Goal: Task Accomplishment & Management: Use online tool/utility

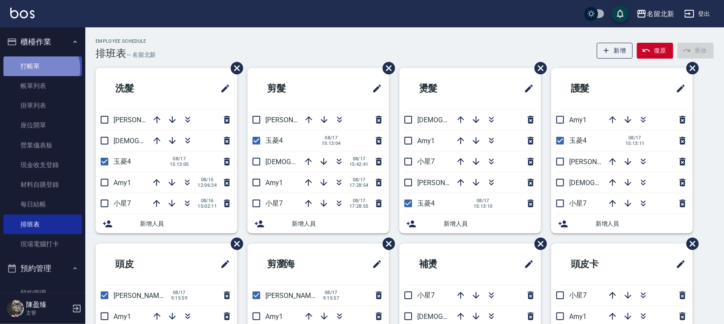
click at [39, 68] on link "打帳單" at bounding box center [42, 66] width 79 height 20
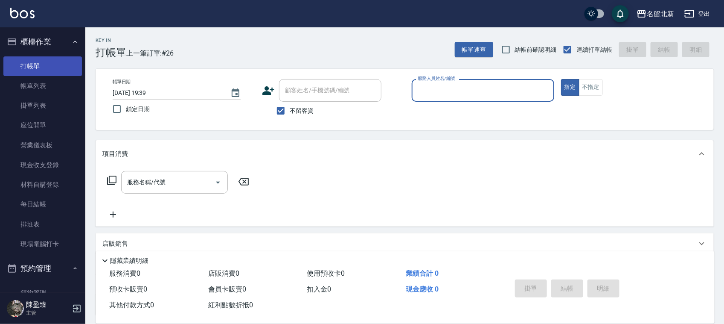
type button "true"
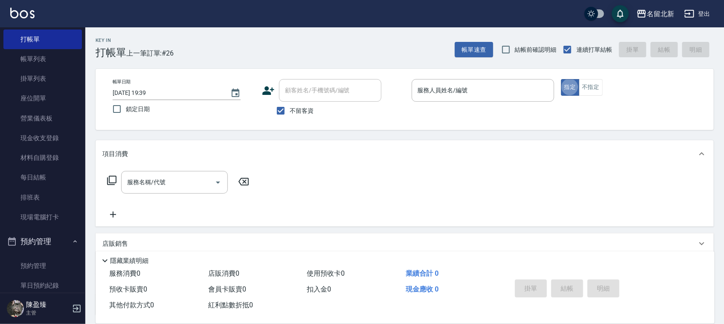
scroll to position [53, 0]
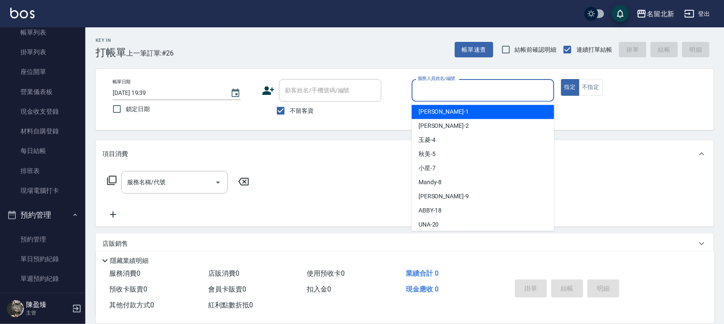
click at [427, 86] on input "服務人員姓名/編號" at bounding box center [483, 90] width 135 height 15
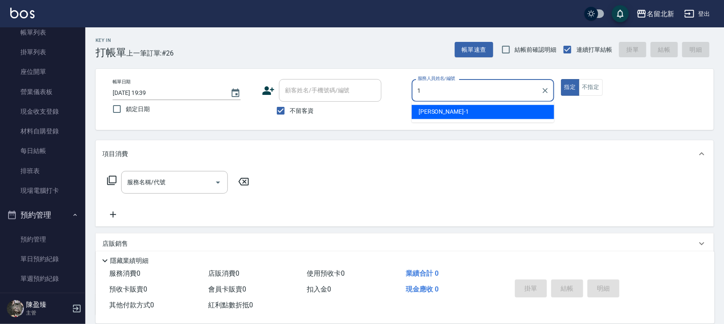
type input "[PERSON_NAME]-1"
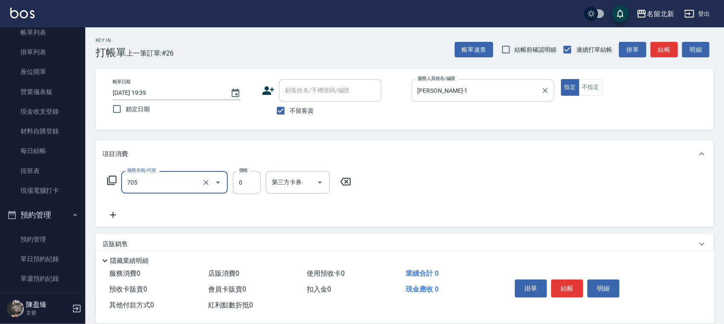
type input "互助50(705)"
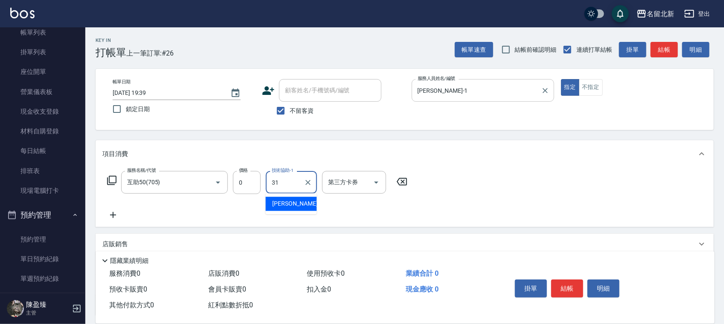
type input "[PERSON_NAME]-31"
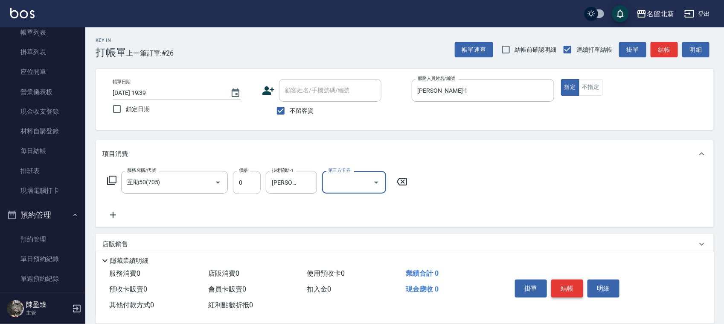
click at [562, 292] on button "結帳" at bounding box center [567, 288] width 32 height 18
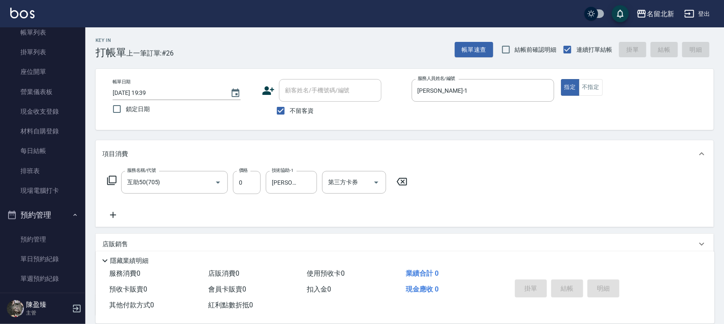
type input "[DATE] 19:40"
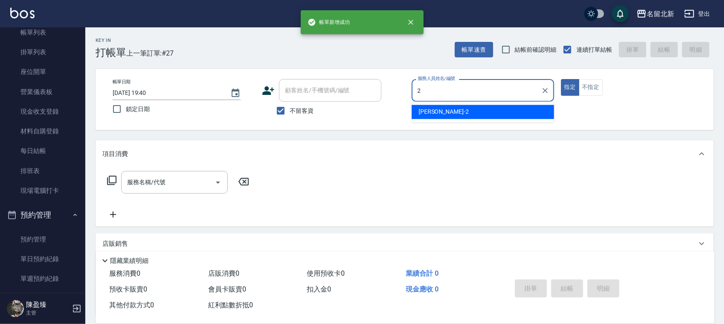
type input "[PERSON_NAME]-2"
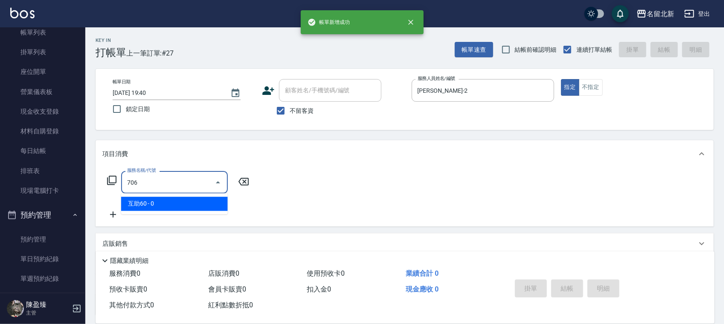
type input "互助60(706)"
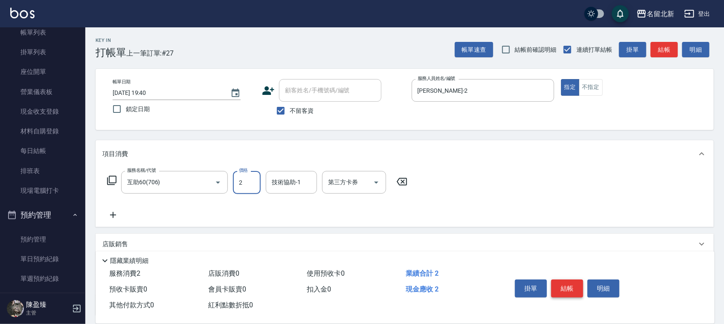
type input "0"
type input "[PERSON_NAME]-21"
click at [562, 292] on button "結帳" at bounding box center [567, 288] width 32 height 18
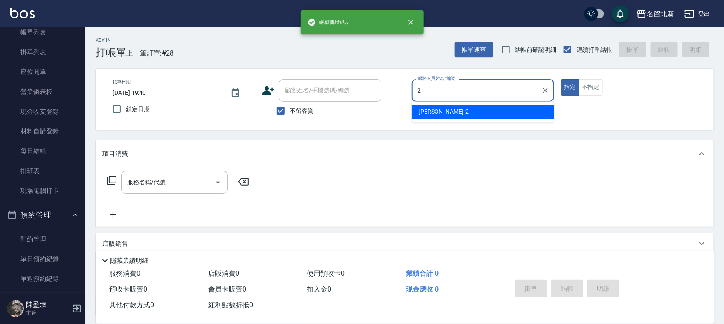
type input "[PERSON_NAME]-2"
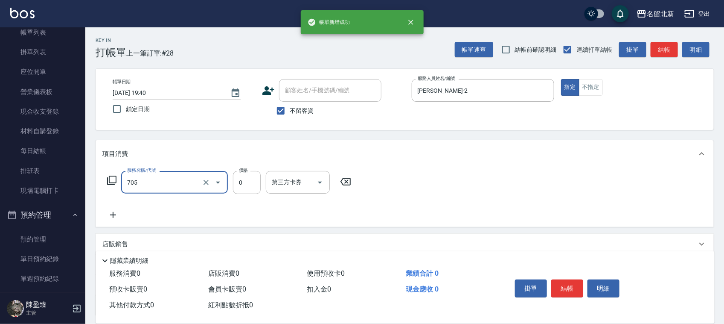
type input "互助50(705)"
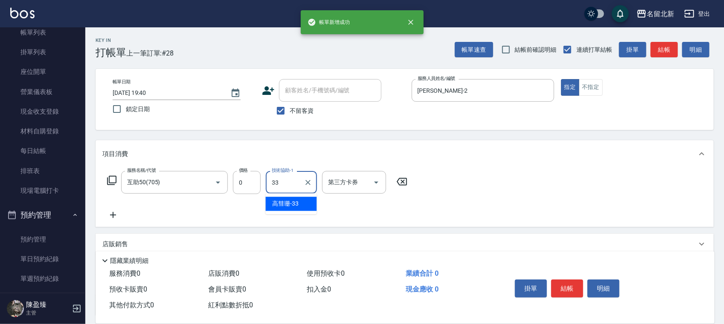
type input "[PERSON_NAME]-33"
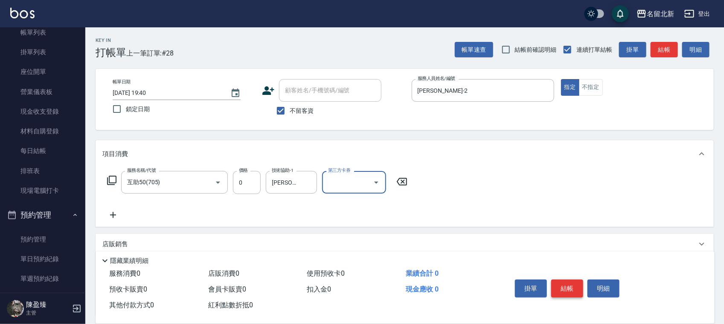
click at [564, 286] on button "結帳" at bounding box center [567, 288] width 32 height 18
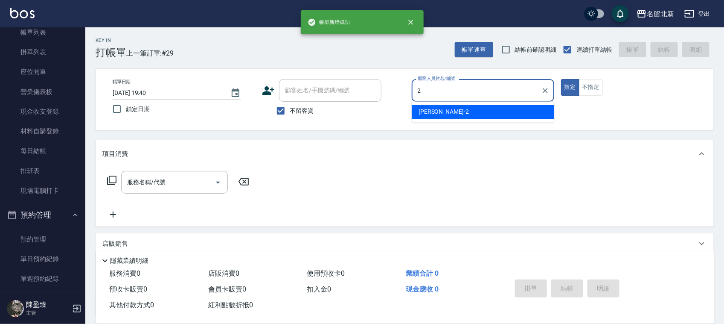
type input "[PERSON_NAME]-2"
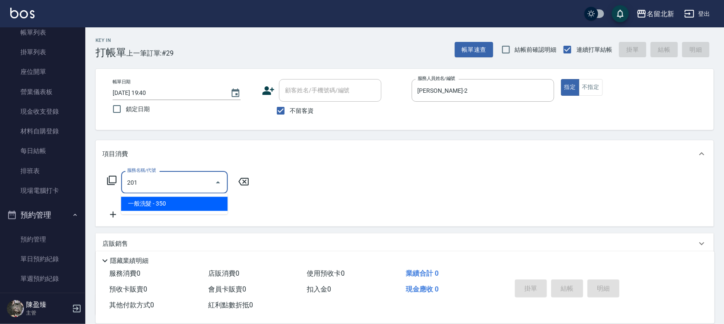
type input "一般洗髮(201)"
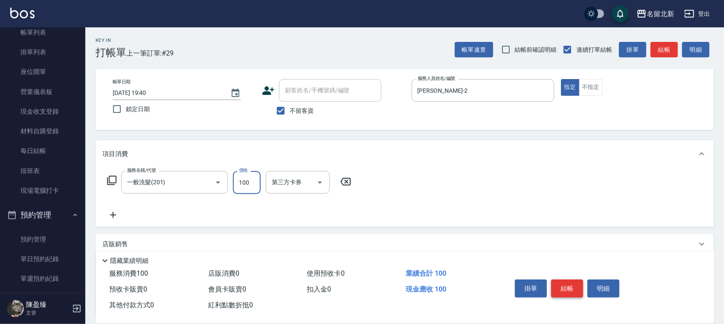
type input "100"
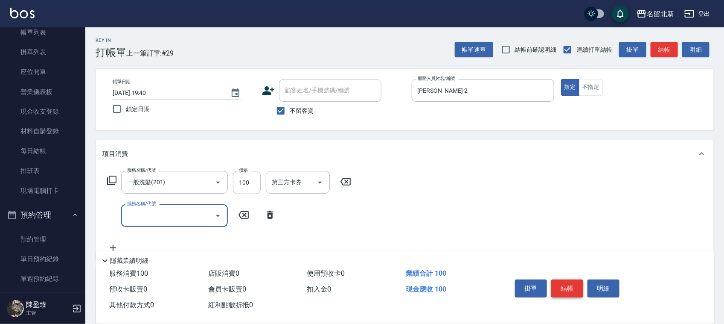
type input "6"
type input "使用護髮卡(601)"
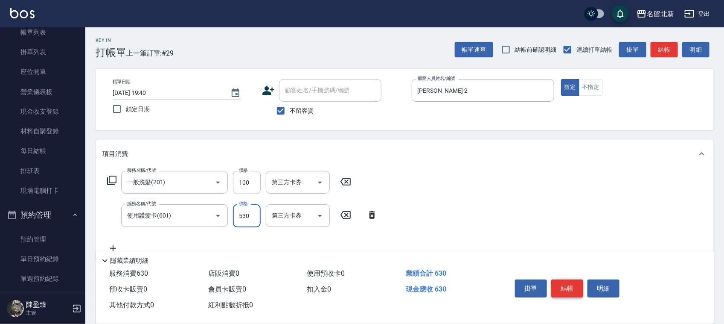
type input "530"
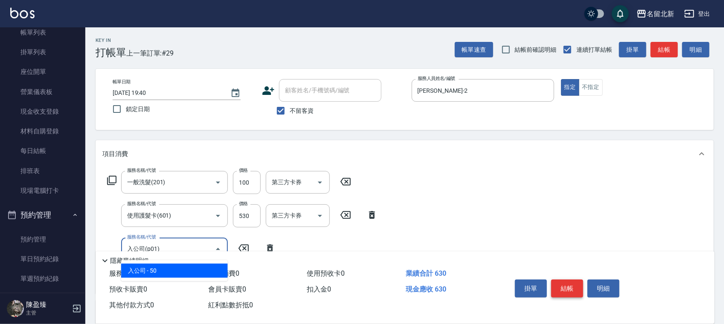
type input "入公司(p01)"
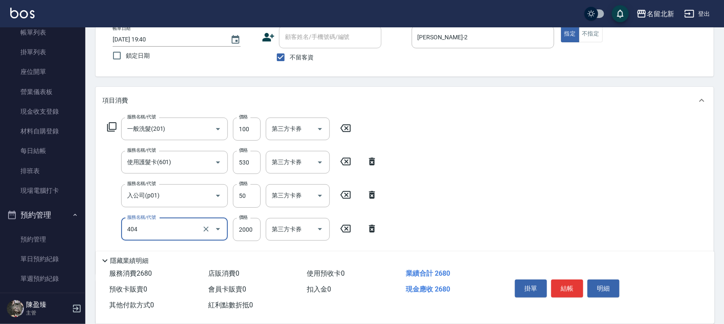
type input "QQ燙200(404)"
type input "2250"
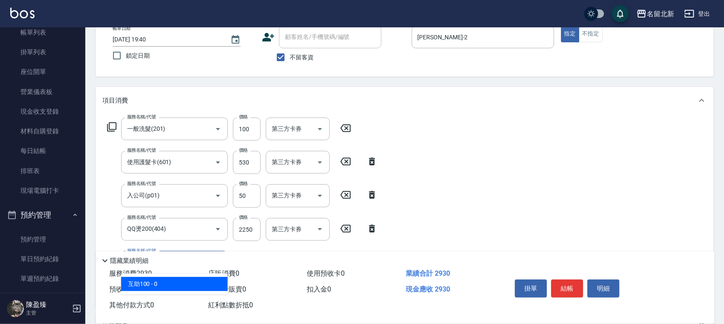
type input "互助100(710)"
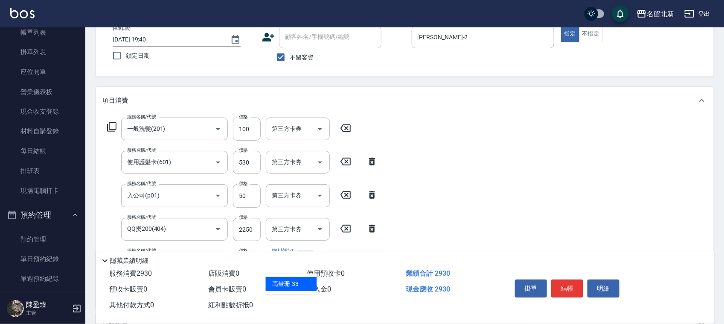
type input "[PERSON_NAME]-33"
type input "互助60(706)"
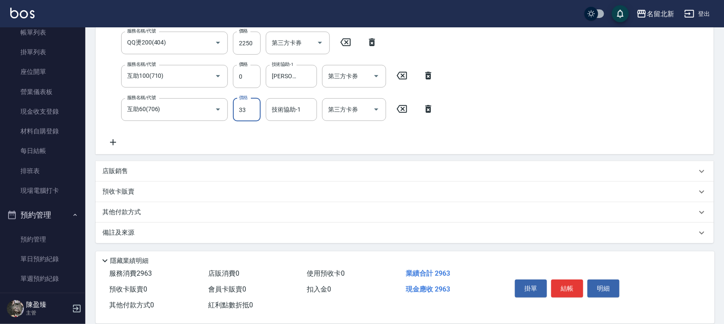
scroll to position [37, 0]
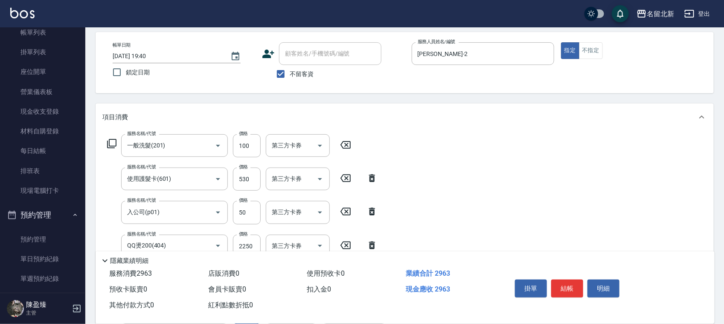
click at [244, 112] on div "項目消費 服務名稱/代號 一般洗髮(201) 服務名稱/代號 價格 100 價格 第三方卡券 第三方卡券 服務名稱/代號 使用護髮卡(601) 服務名稱/代號…" at bounding box center [405, 230] width 618 height 254
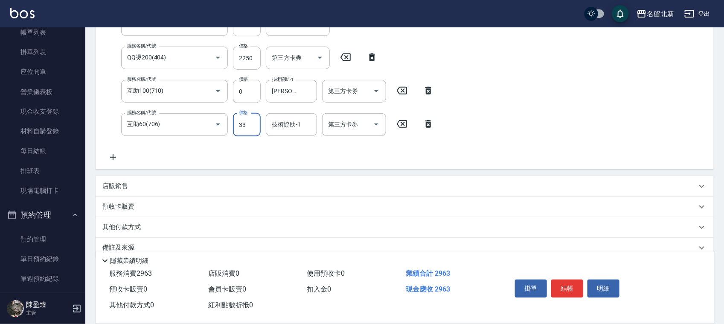
scroll to position [239, 0]
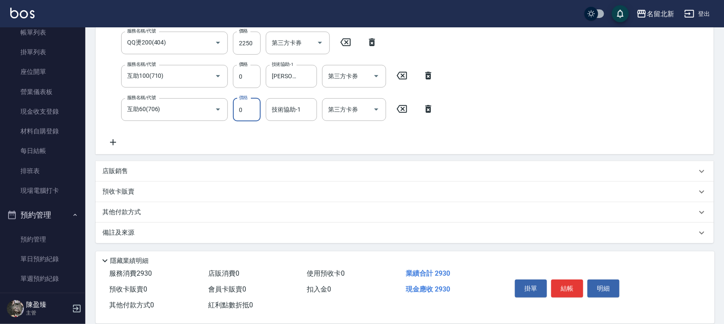
type input "0"
type input "[PERSON_NAME]-33"
click at [125, 210] on p "其他付款方式" at bounding box center [123, 211] width 43 height 9
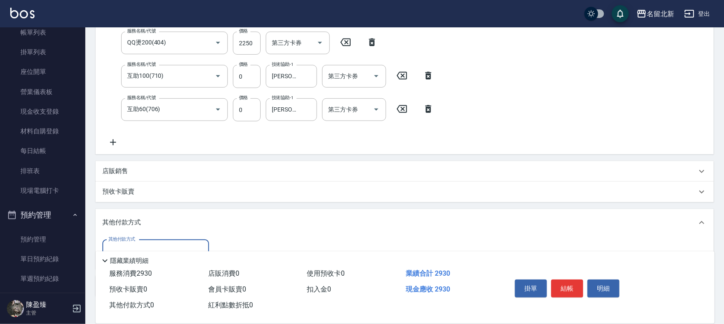
scroll to position [0, 0]
type input "2"
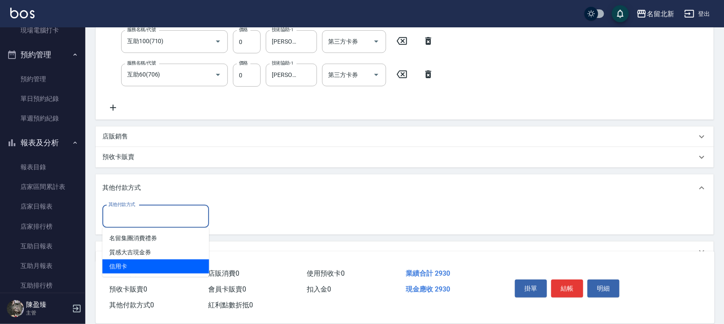
scroll to position [293, 0]
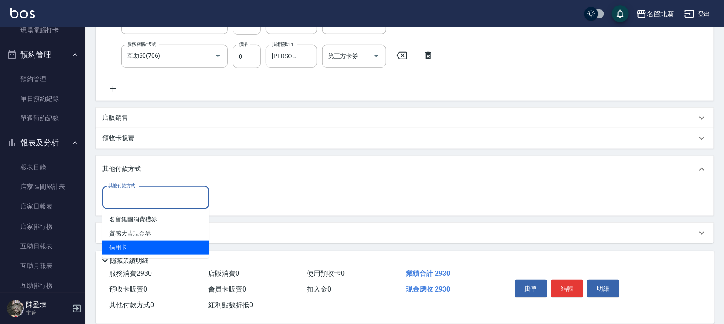
click at [132, 197] on input "其他付款方式" at bounding box center [155, 197] width 99 height 15
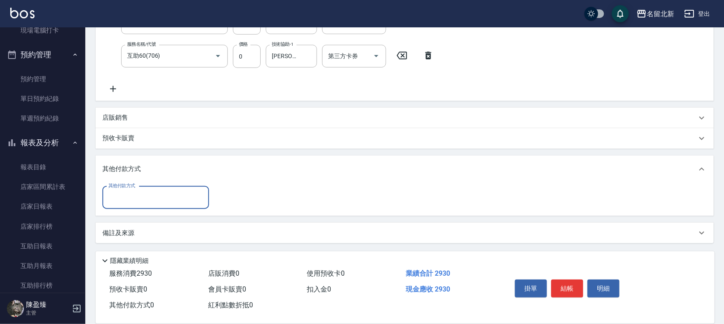
click at [127, 208] on div "其他付款方式" at bounding box center [155, 197] width 107 height 23
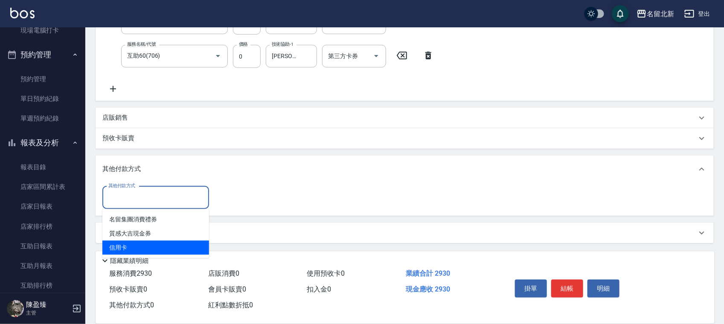
click at [129, 242] on span "信用卡" at bounding box center [155, 247] width 107 height 14
type input "信用卡"
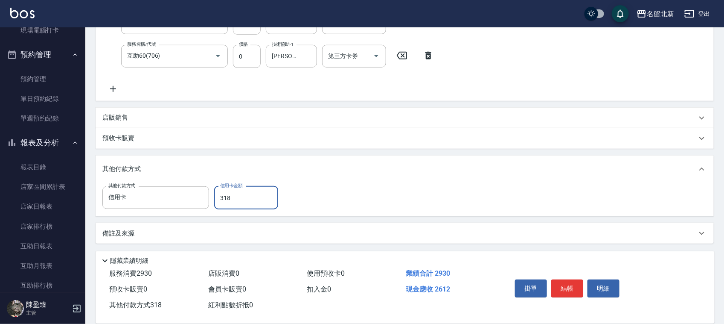
type input "318"
click at [155, 116] on div "店販銷售" at bounding box center [399, 117] width 595 height 9
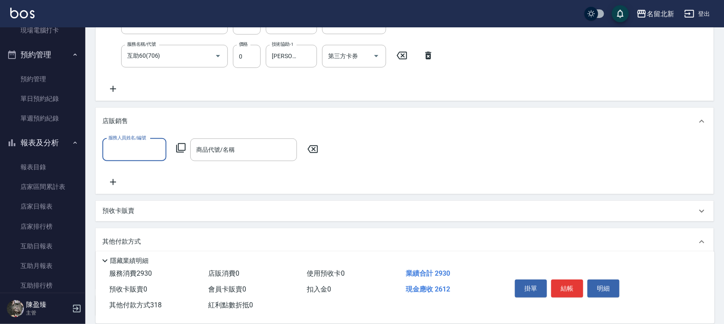
scroll to position [0, 0]
type input "[PERSON_NAME]-2"
type input "0"
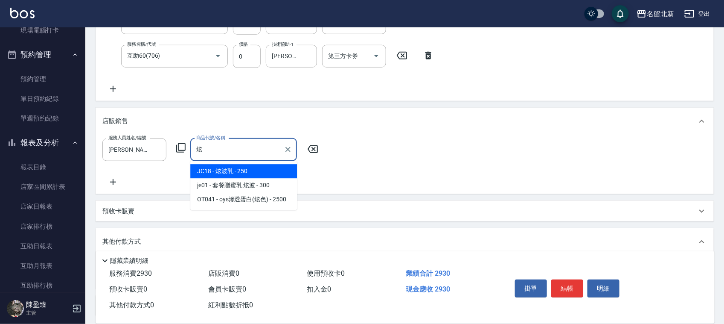
type input "炫波乳"
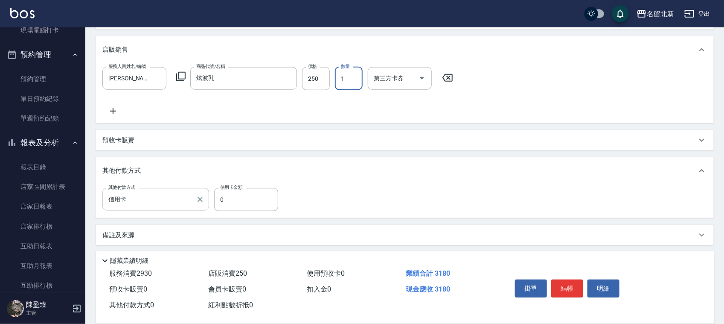
scroll to position [366, 0]
click at [263, 201] on input "0" at bounding box center [246, 197] width 64 height 23
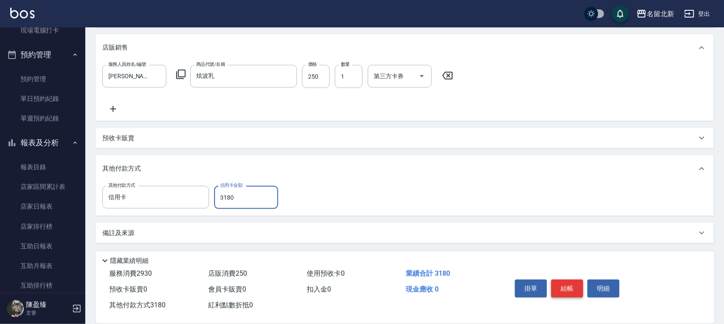
type input "3180"
click at [567, 286] on button "結帳" at bounding box center [567, 288] width 32 height 18
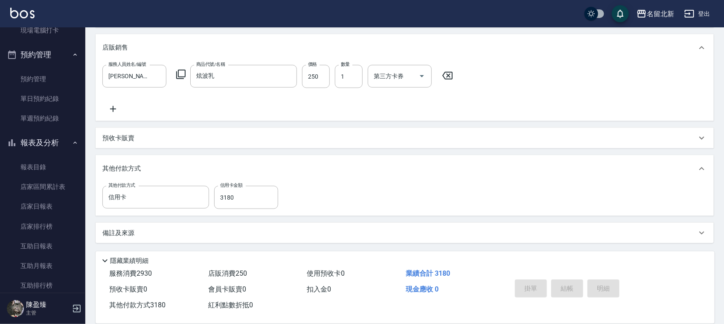
type input "[DATE] 19:41"
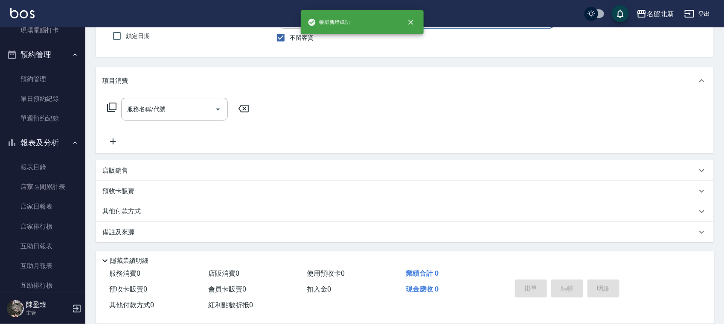
scroll to position [0, 0]
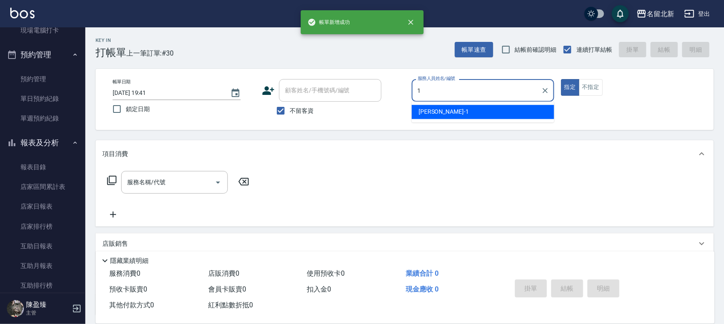
type input "[PERSON_NAME]-1"
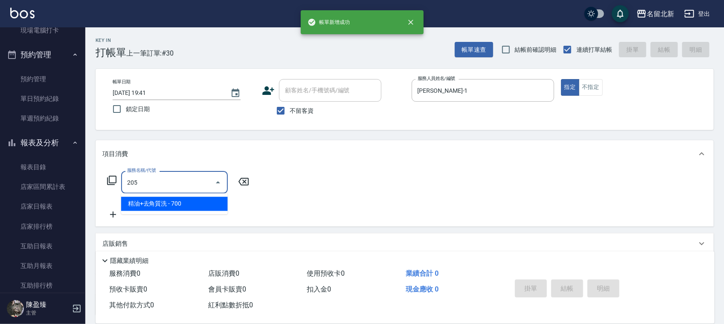
type input "精油+去角質洗(205)"
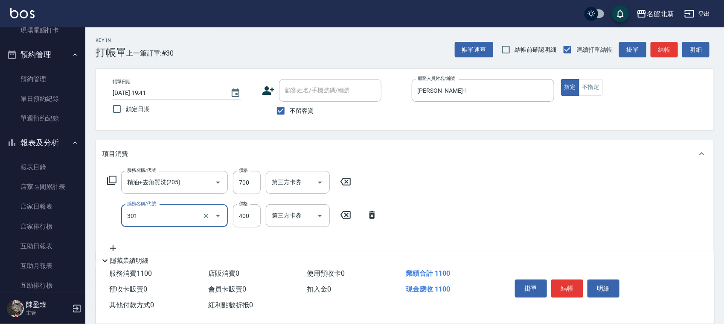
type input "造型剪髮(301)"
type input "380"
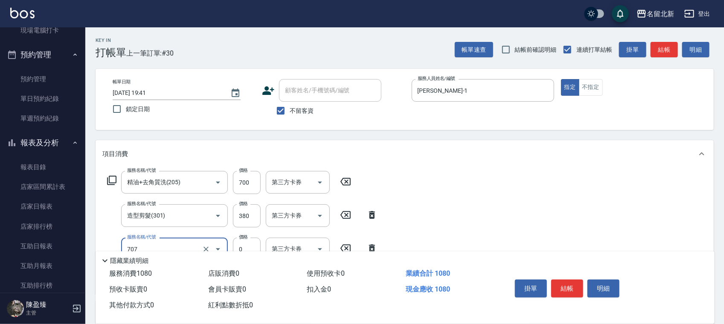
type input "互助70(707)"
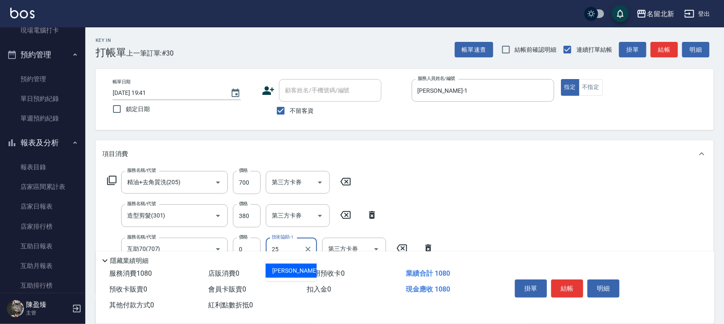
type input "禎禎-25"
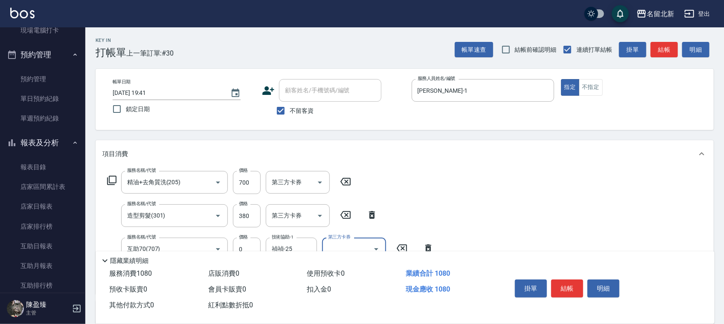
click at [567, 287] on button "結帳" at bounding box center [567, 288] width 32 height 18
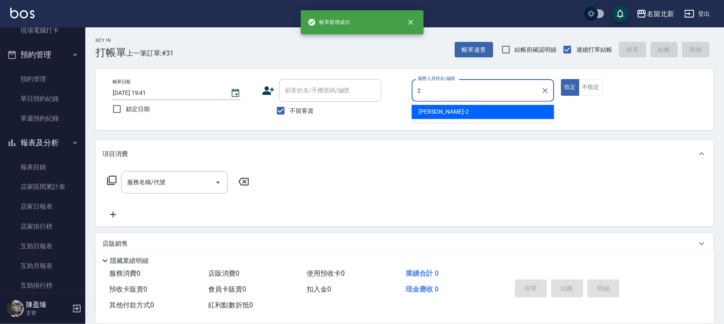
type input "[PERSON_NAME]-2"
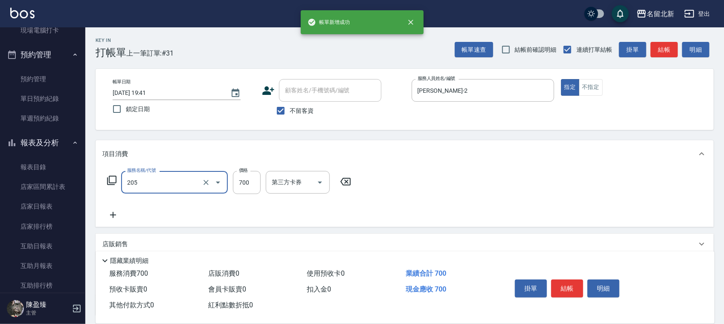
type input "精油+去角質洗(205)"
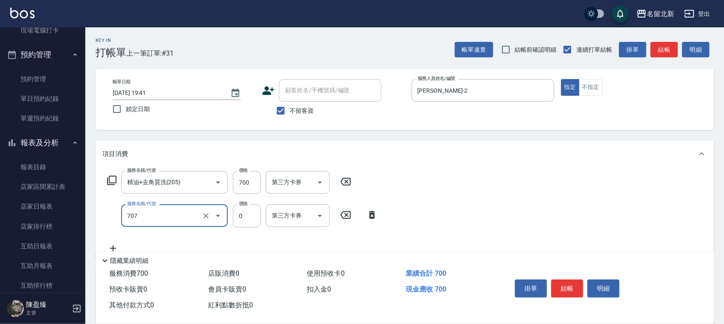
type input "互助70(707)"
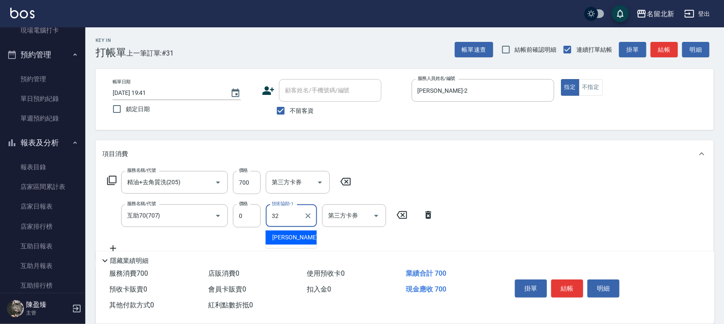
type input "3"
type input "[PERSON_NAME]-21"
click at [567, 286] on button "結帳" at bounding box center [567, 288] width 32 height 18
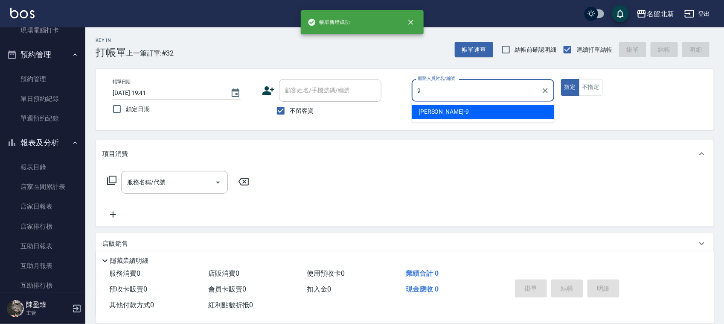
type input "大雲-9"
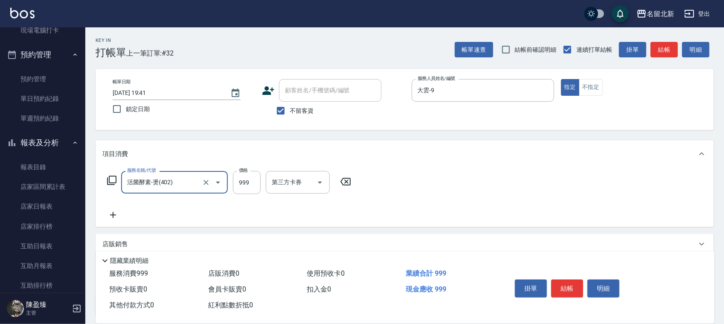
type input "活菌酵素-燙(402)"
type input "990"
click at [571, 281] on button "結帳" at bounding box center [567, 288] width 32 height 18
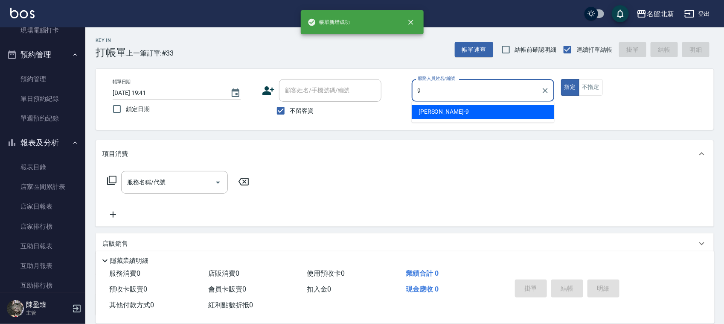
type input "大雲-9"
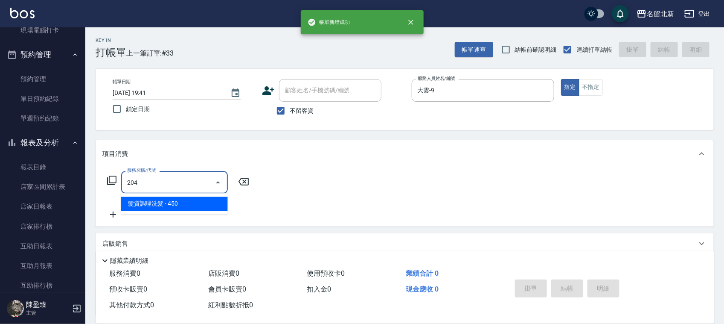
type input "髮質調理洗髮(204)"
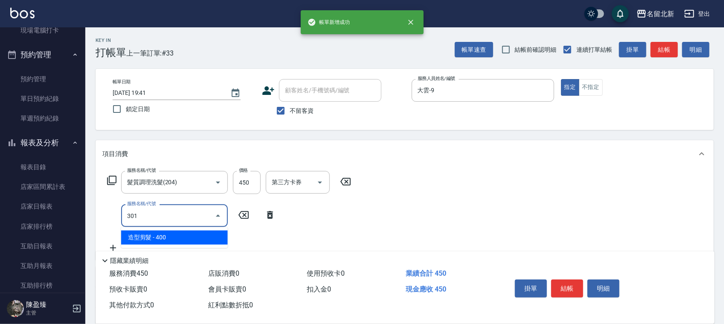
type input "造型剪髮(301)"
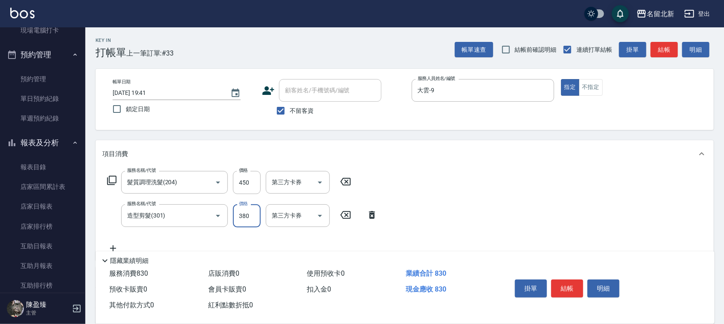
type input "380"
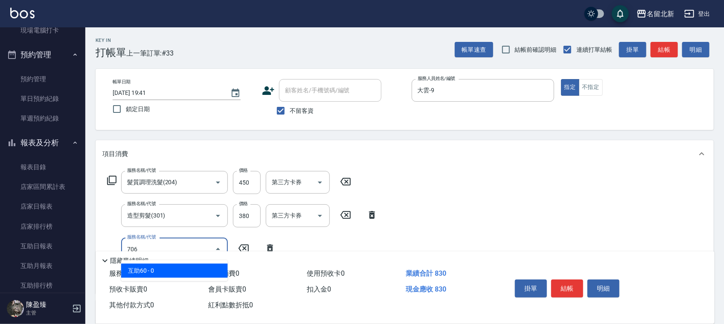
type input "互助60(706)"
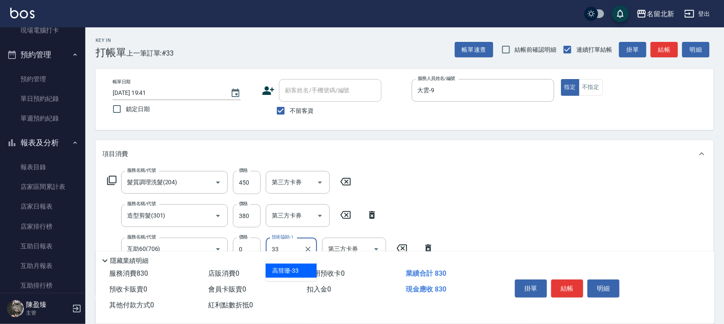
type input "[PERSON_NAME]-33"
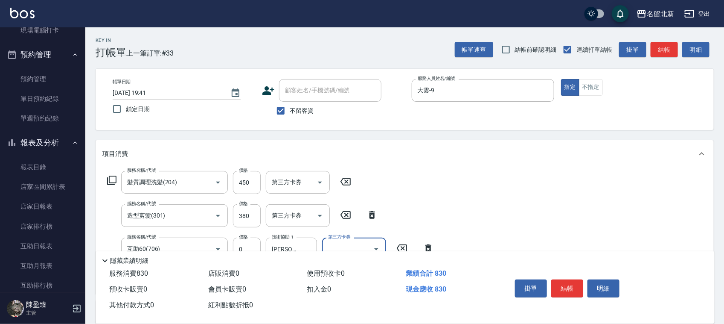
click at [571, 282] on button "結帳" at bounding box center [567, 288] width 32 height 18
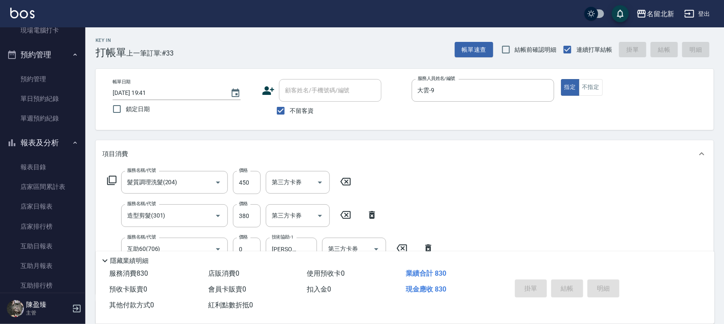
type input "[DATE] 19:42"
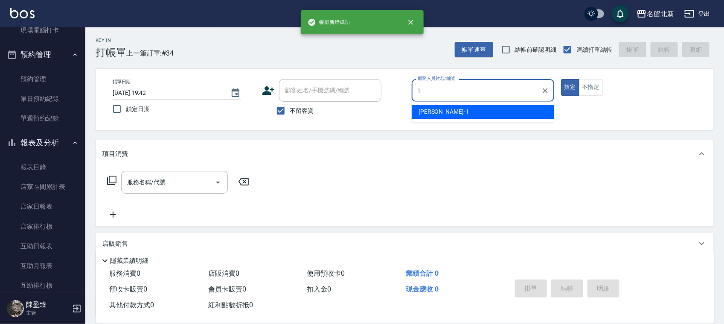
type input "[PERSON_NAME]-1"
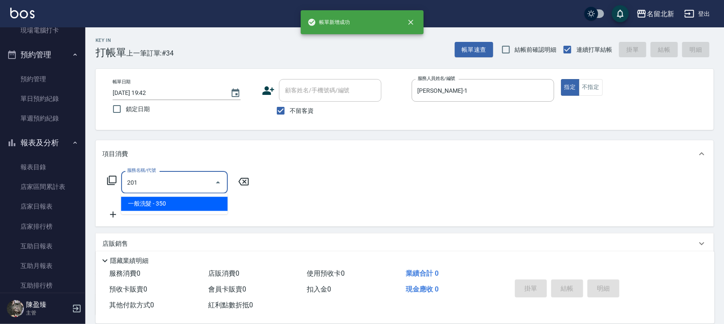
type input "一般洗髮(201)"
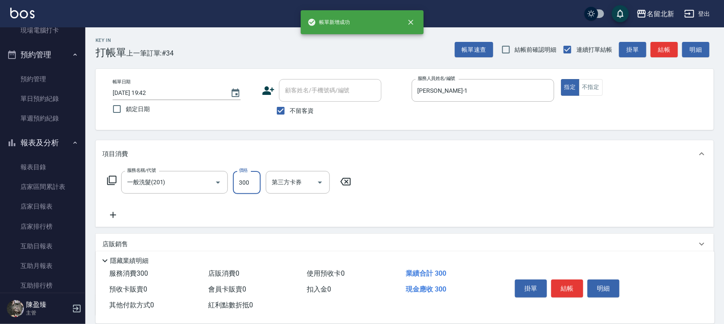
type input "300"
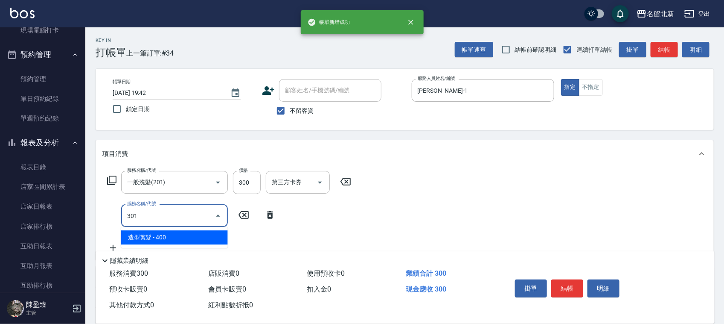
type input "造型剪髮(301)"
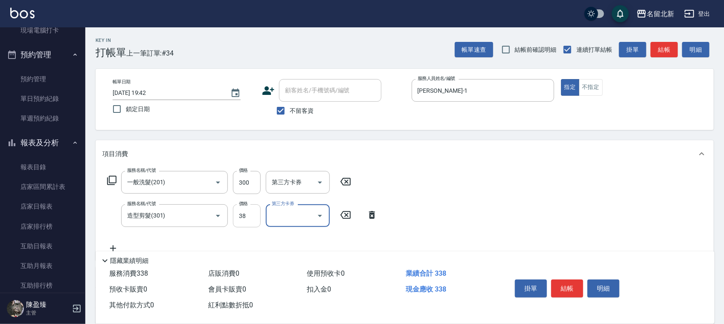
click at [246, 213] on input "38" at bounding box center [247, 215] width 28 height 23
type input "380"
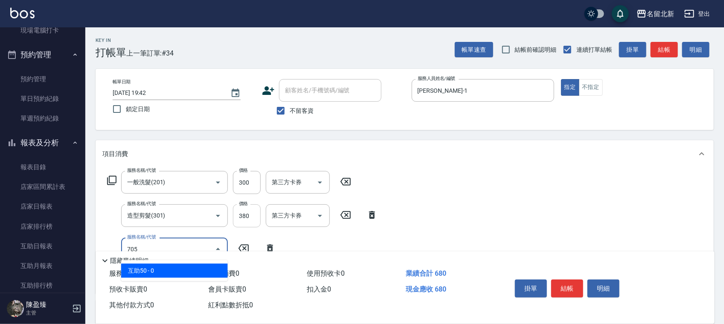
type input "互助50(705)"
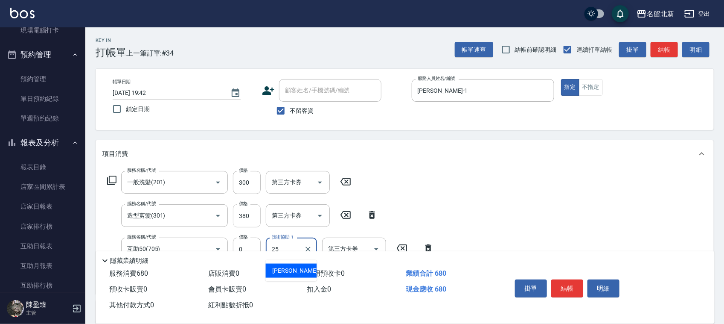
type input "禎禎-25"
click at [558, 283] on button "結帳" at bounding box center [567, 288] width 32 height 18
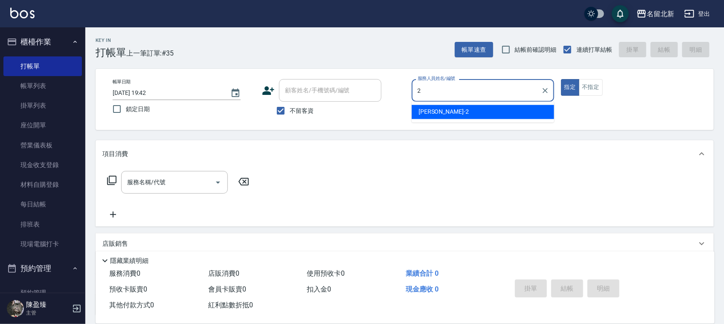
type input "[PERSON_NAME]-2"
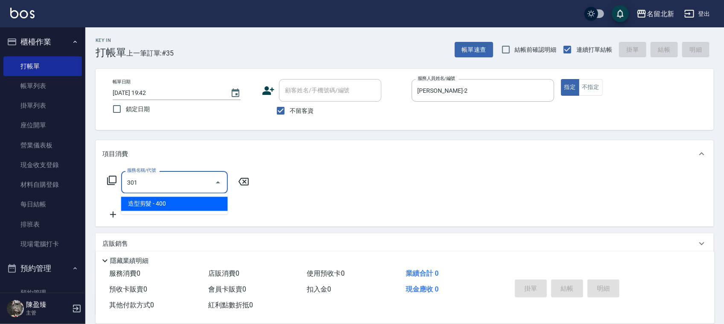
type input "造型剪髮(301)"
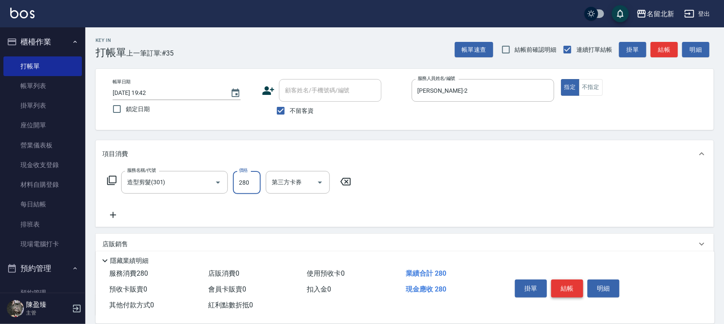
type input "280"
click at [557, 292] on button "結帳" at bounding box center [567, 288] width 32 height 18
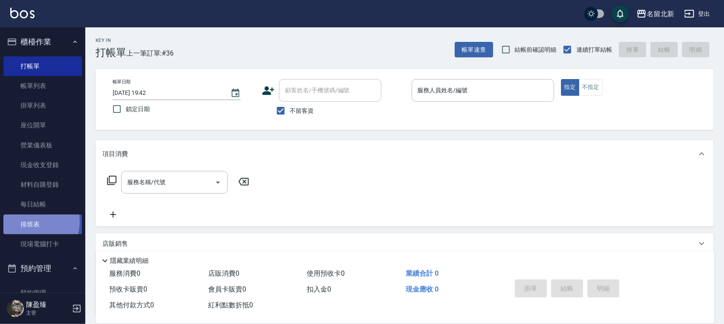
click at [33, 221] on link "排班表" at bounding box center [42, 224] width 79 height 20
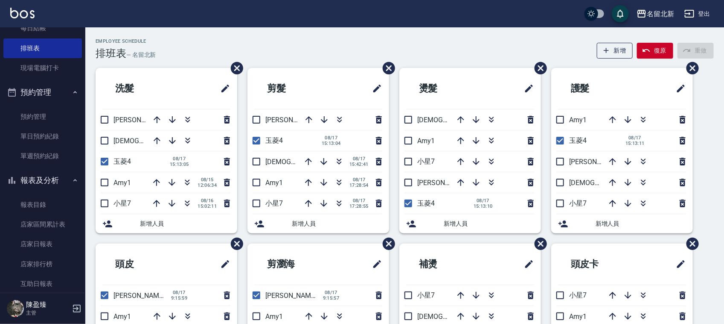
scroll to position [267, 0]
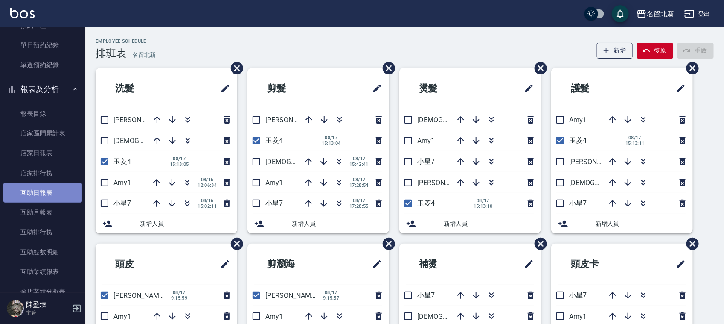
click at [57, 186] on link "互助日報表" at bounding box center [42, 193] width 79 height 20
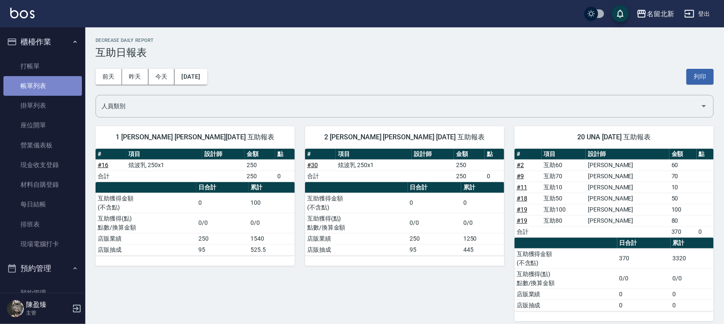
click at [54, 88] on link "帳單列表" at bounding box center [42, 86] width 79 height 20
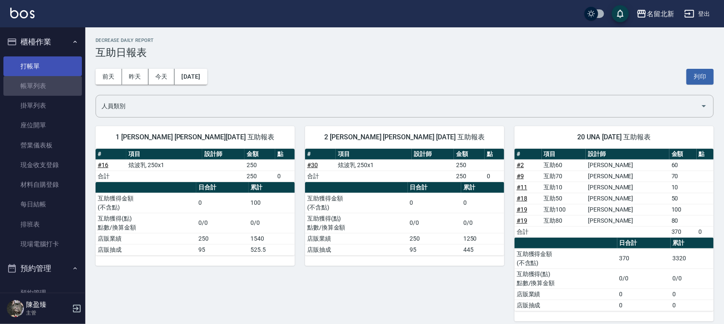
click at [60, 62] on link "打帳單" at bounding box center [42, 66] width 79 height 20
click at [59, 63] on link "打帳單" at bounding box center [42, 66] width 79 height 20
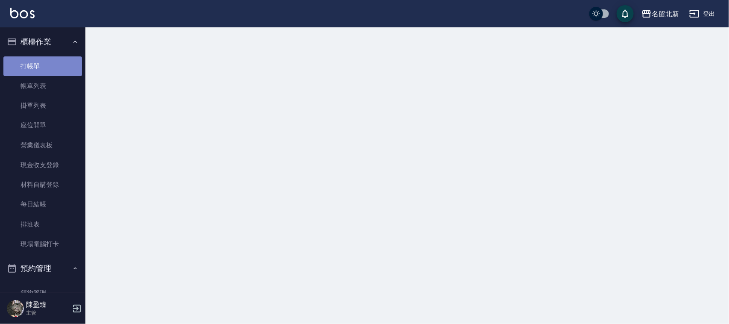
click at [46, 57] on link "打帳單" at bounding box center [42, 66] width 79 height 20
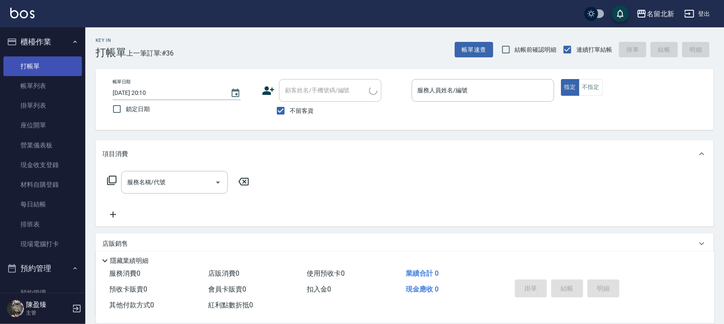
click at [46, 57] on link "打帳單" at bounding box center [42, 66] width 79 height 20
drag, startPoint x: 52, startPoint y: 67, endPoint x: 330, endPoint y: -16, distance: 289.8
click at [330, 0] on html "名留北新 登出 櫃檯作業 打帳單 帳單列表 掛單列表 座位開單 營業儀表板 現金收支登錄 材料自購登錄 每日結帳 排班表 現場電腦打卡 預約管理 預約管理 單…" at bounding box center [362, 198] width 724 height 397
click at [457, 82] on div "服務人員姓名/編號" at bounding box center [483, 90] width 143 height 23
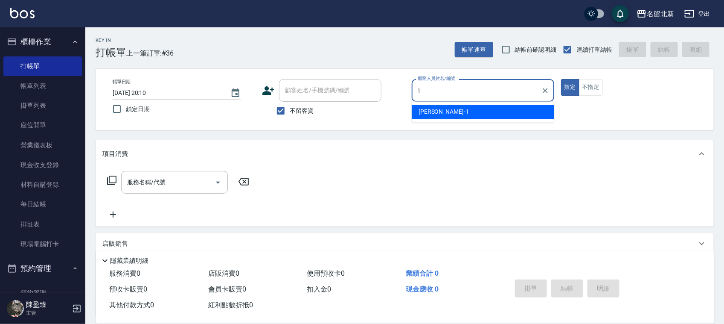
type input "[PERSON_NAME]-1"
type button "true"
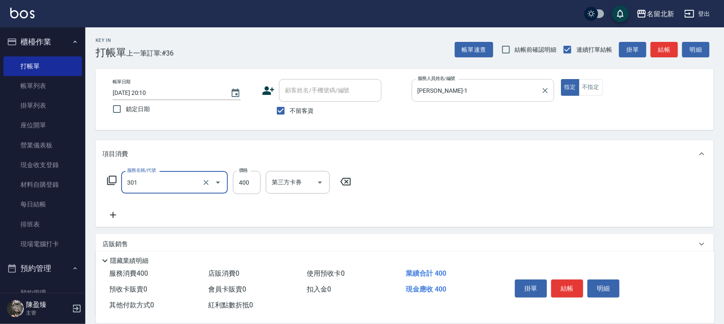
type input "造型剪髮(301)"
type input "380"
click at [570, 276] on div "掛單 結帳 明細" at bounding box center [567, 289] width 111 height 27
click at [570, 279] on button "結帳" at bounding box center [567, 288] width 32 height 18
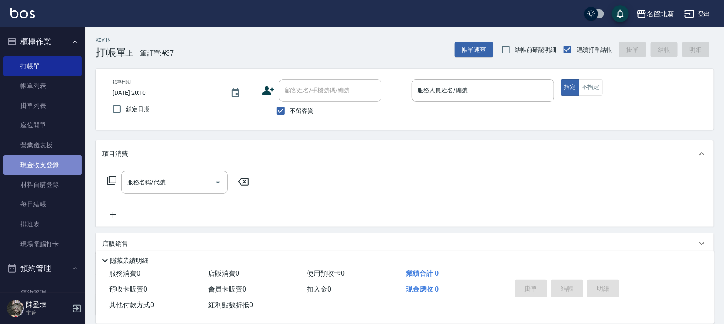
click at [47, 172] on link "現金收支登錄" at bounding box center [42, 165] width 79 height 20
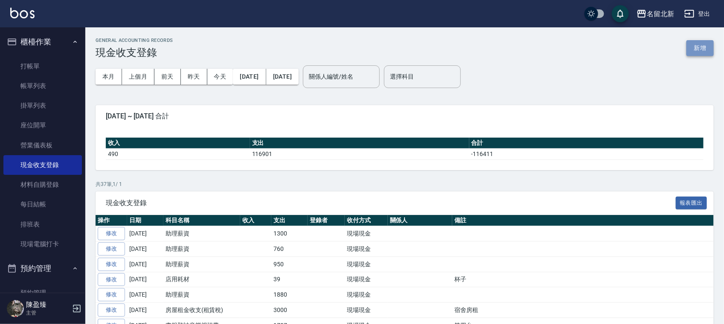
click at [697, 48] on button "新增" at bounding box center [700, 48] width 27 height 16
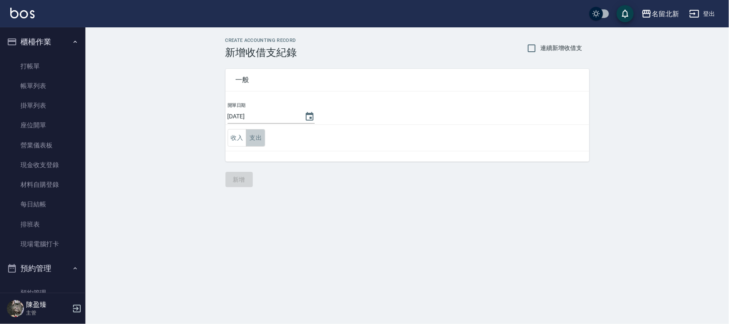
click at [254, 138] on button "支出" at bounding box center [255, 137] width 19 height 17
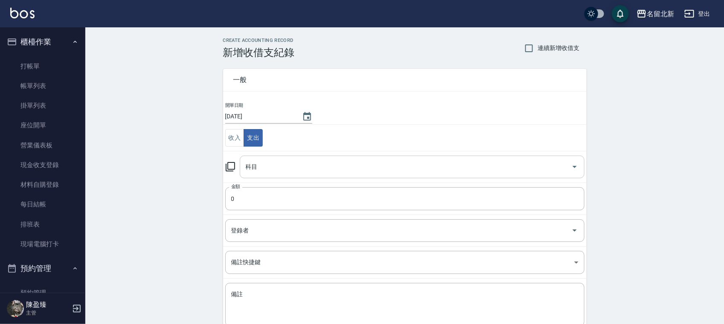
click at [268, 156] on div "科目" at bounding box center [412, 166] width 345 height 23
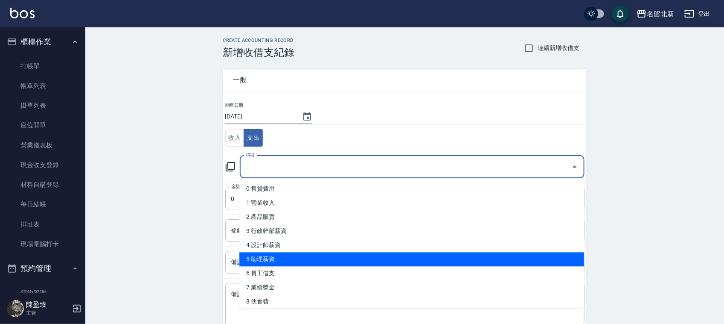
drag, startPoint x: 277, startPoint y: 250, endPoint x: 281, endPoint y: 256, distance: 7.7
click at [281, 256] on ul "0 售貨費用 1 營業收入 2 產品販賣 3 行政幹部薪資 4 設計師薪資 5 助理薪資 6 員工借支 7 業績獎金 8 伙食費 9 勞健保勞退費 10 房屋…" at bounding box center [411, 242] width 345 height 129
click at [281, 256] on li "5 助理薪資" at bounding box center [411, 259] width 345 height 14
type input "5 助理薪資"
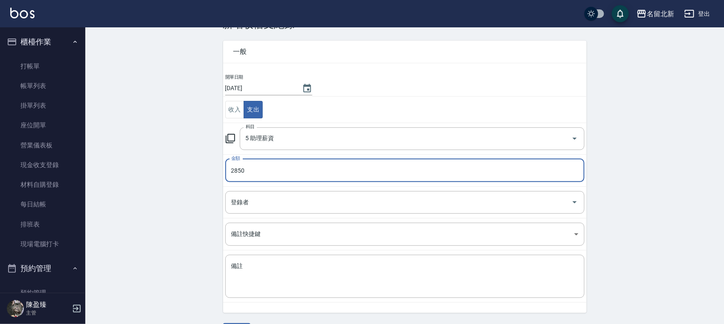
scroll to position [54, 0]
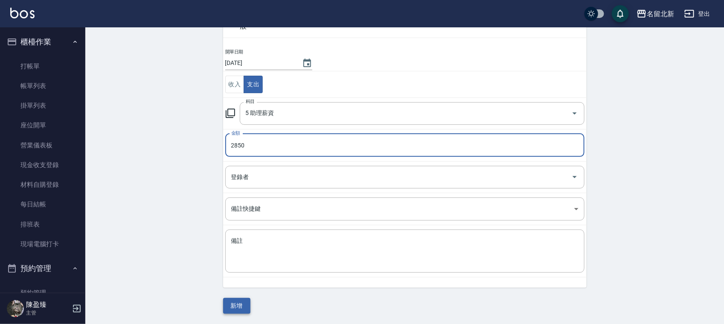
type input "2850"
click at [237, 308] on button "新增" at bounding box center [236, 305] width 27 height 16
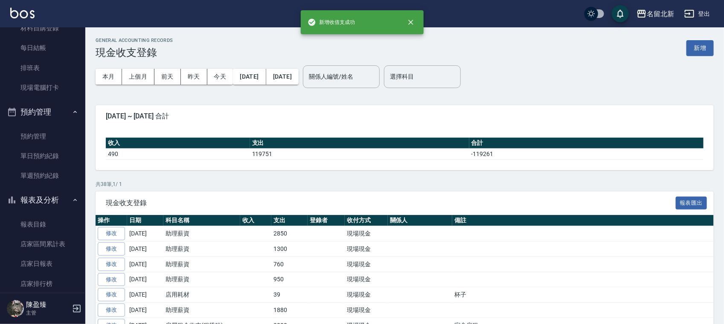
scroll to position [160, 0]
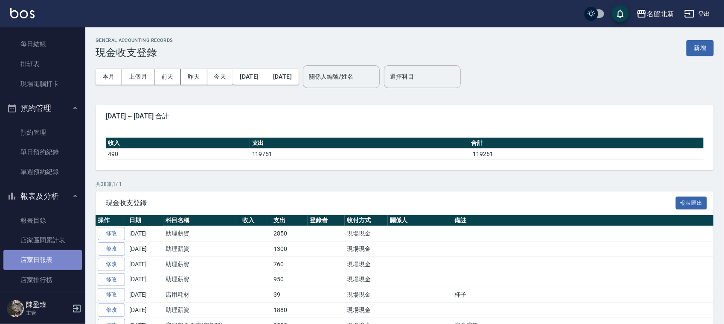
click at [49, 262] on link "店家日報表" at bounding box center [42, 260] width 79 height 20
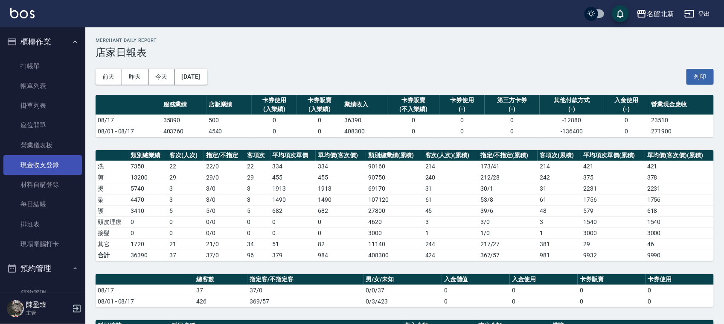
click at [46, 163] on link "現金收支登錄" at bounding box center [42, 165] width 79 height 20
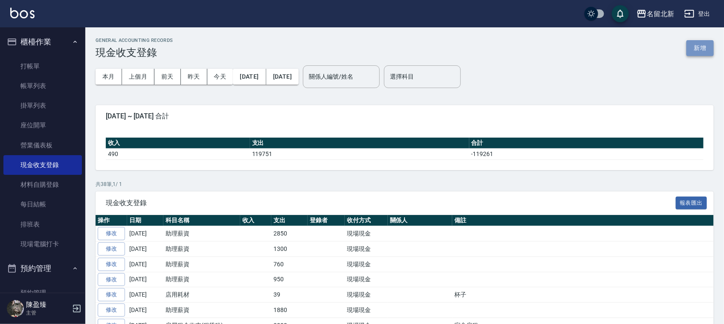
click at [698, 49] on button "新增" at bounding box center [700, 48] width 27 height 16
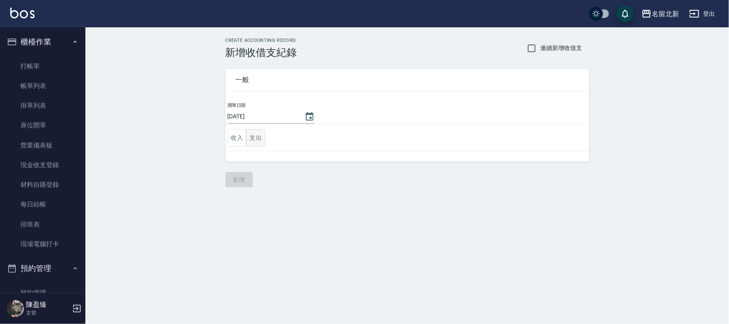
click at [259, 142] on button "支出" at bounding box center [255, 137] width 19 height 17
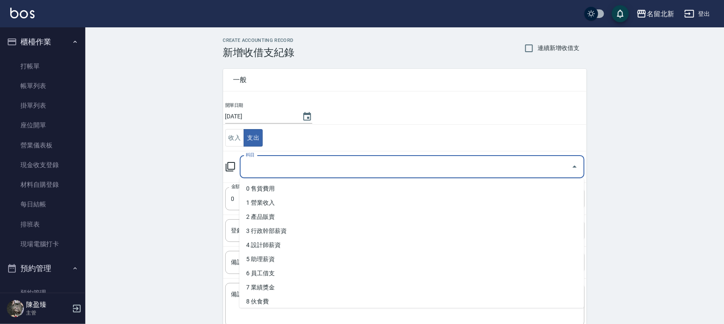
click at [263, 162] on input "科目" at bounding box center [406, 166] width 324 height 15
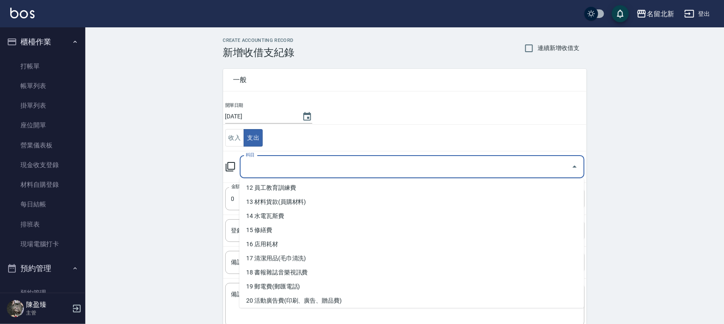
scroll to position [160, 0]
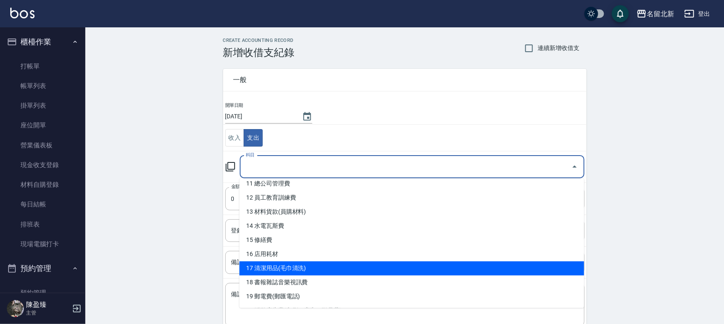
click at [321, 263] on li "17 清潔用品(毛巾清洗)" at bounding box center [411, 268] width 345 height 14
type input "17 清潔用品(毛巾清洗)"
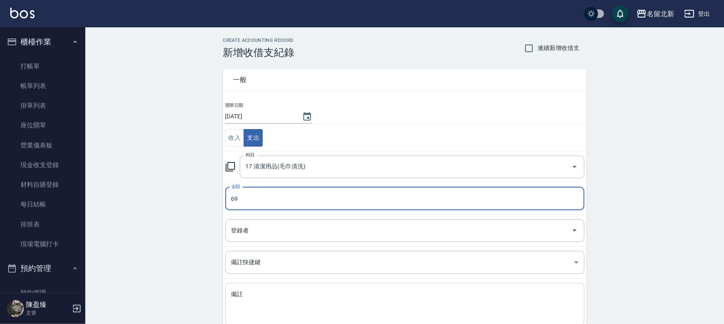
type input "69"
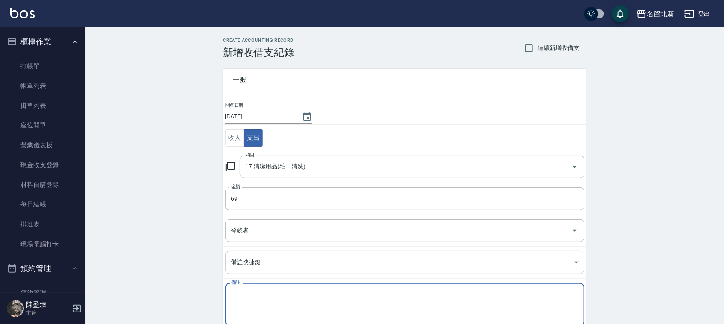
drag, startPoint x: 382, startPoint y: 312, endPoint x: 386, endPoint y: 257, distance: 55.6
click at [385, 300] on textarea "備註" at bounding box center [404, 304] width 347 height 29
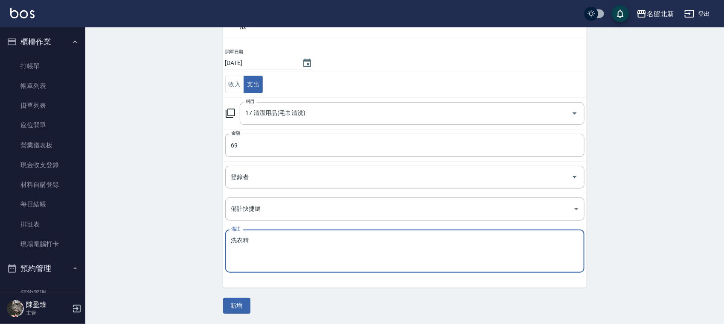
scroll to position [54, 0]
type textarea "洗衣精"
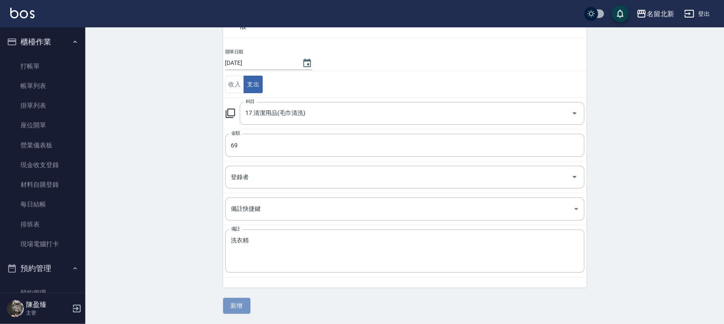
click at [239, 310] on button "新增" at bounding box center [236, 305] width 27 height 16
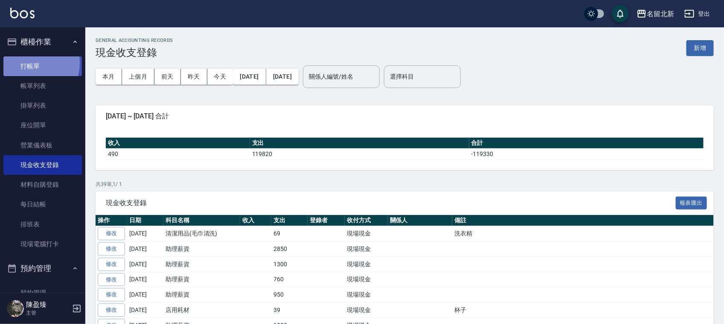
click at [26, 63] on link "打帳單" at bounding box center [42, 66] width 79 height 20
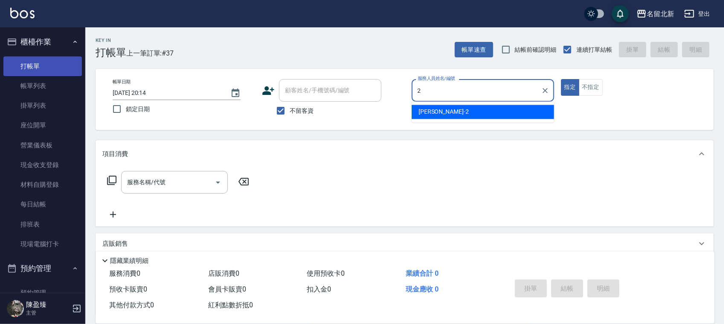
type input "[PERSON_NAME]-2"
type button "true"
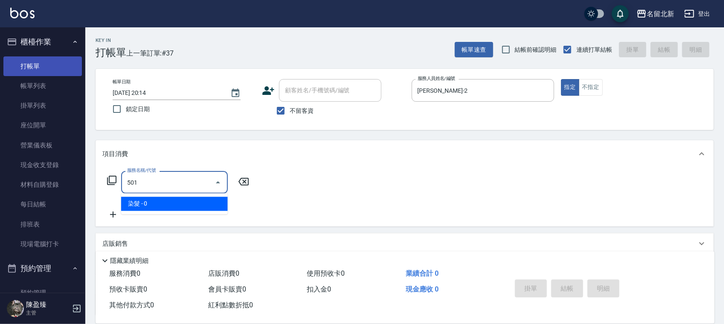
type input "染髮(501)"
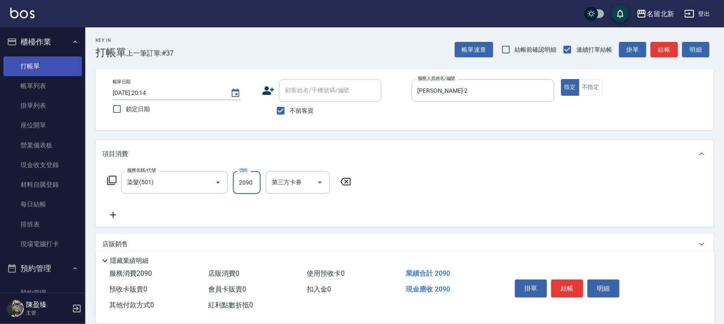
type input "2090"
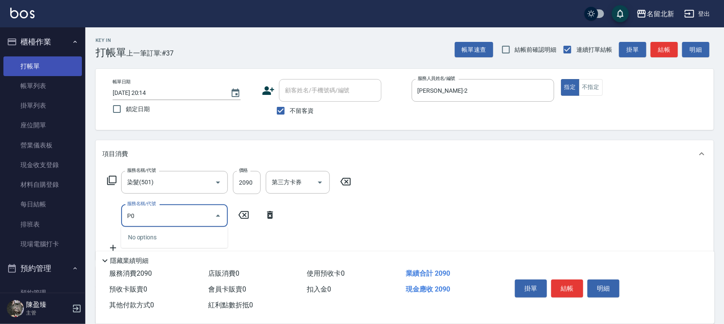
type input "P"
type input "頭皮隔離(609)"
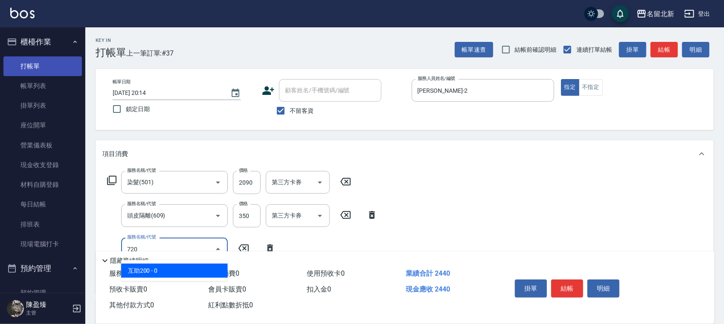
type input "互助200(720)"
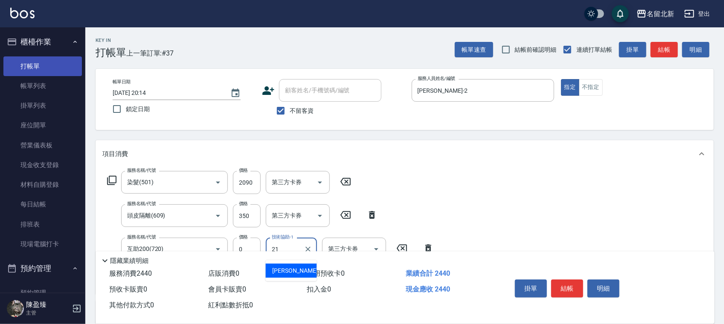
type input "[PERSON_NAME]-21"
type input "互助10(701)"
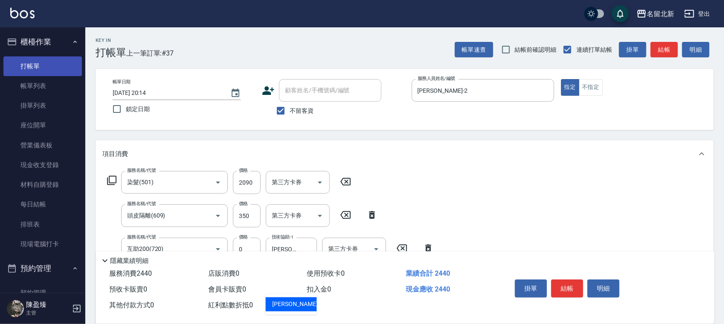
type input "[PERSON_NAME]-21"
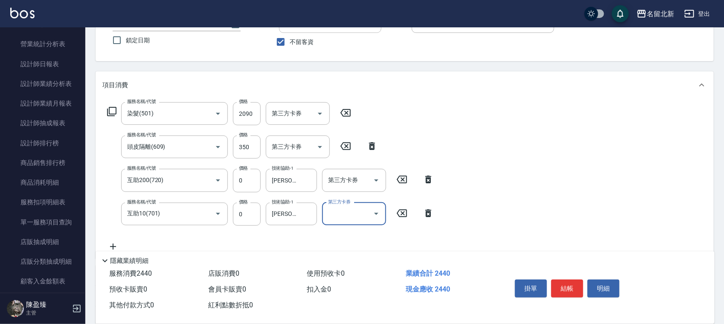
scroll to position [173, 0]
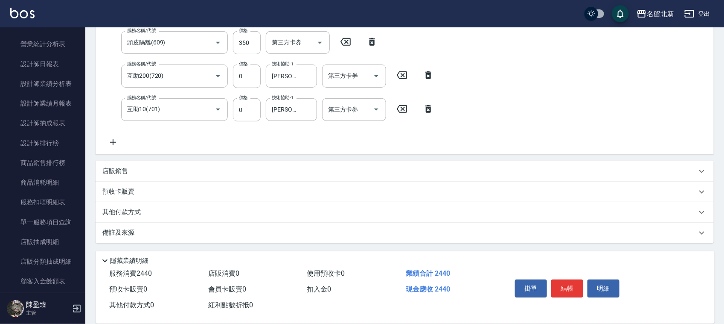
drag, startPoint x: 152, startPoint y: 204, endPoint x: 133, endPoint y: 212, distance: 20.3
click at [151, 204] on div "其他付款方式" at bounding box center [405, 212] width 618 height 20
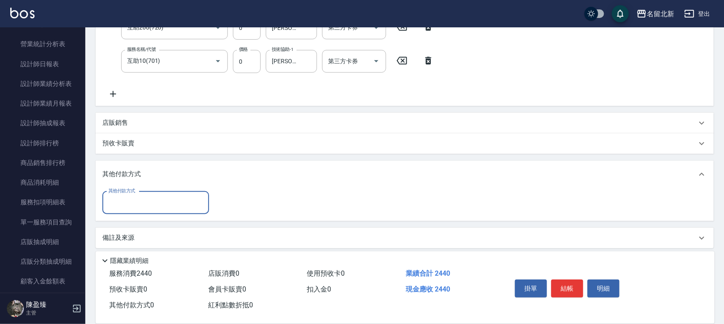
scroll to position [222, 0]
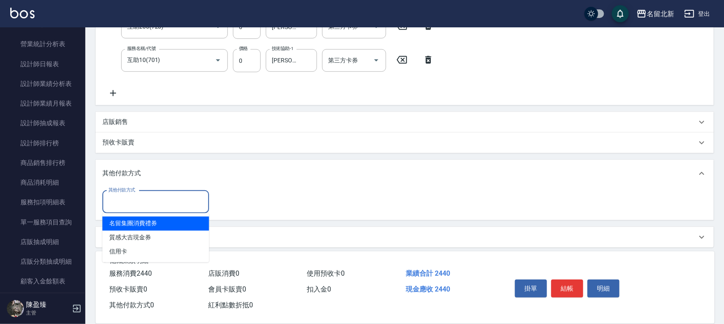
drag, startPoint x: 122, startPoint y: 199, endPoint x: 115, endPoint y: 250, distance: 50.8
click at [118, 201] on input "其他付款方式" at bounding box center [155, 201] width 99 height 15
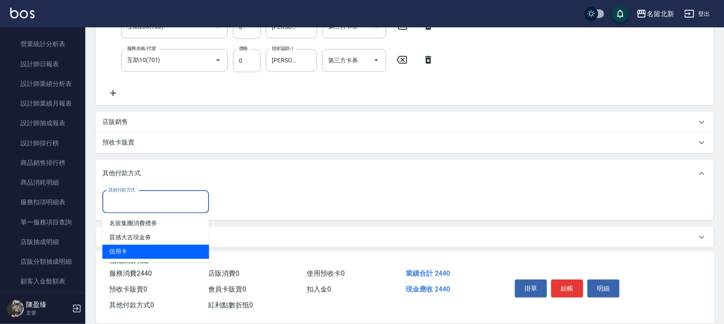
click at [117, 252] on span "信用卡" at bounding box center [155, 252] width 107 height 14
type input "信用卡"
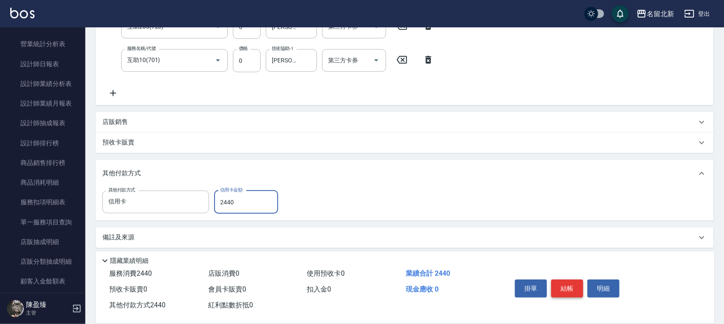
type input "2440"
click at [568, 282] on button "結帳" at bounding box center [567, 288] width 32 height 18
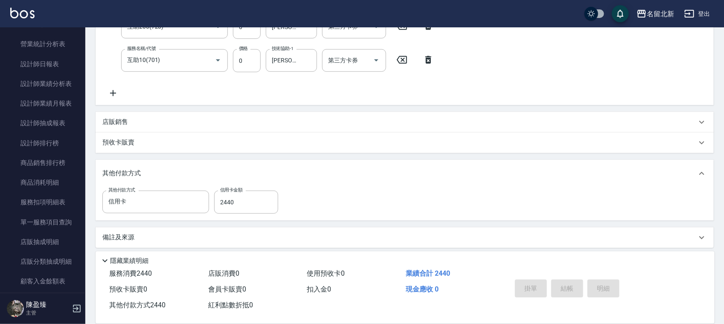
type input "[DATE] 20:15"
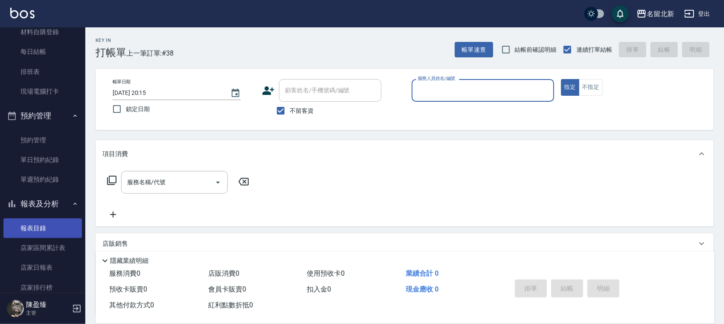
scroll to position [53, 0]
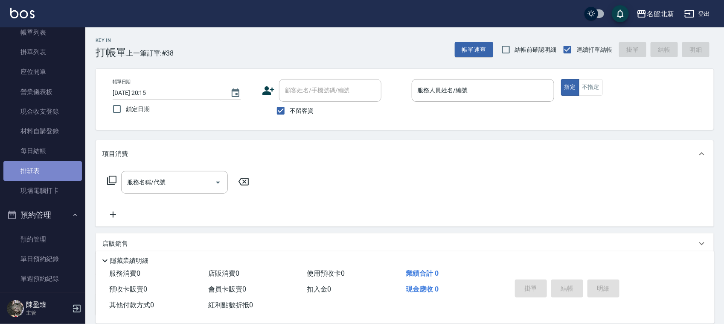
click at [56, 163] on link "排班表" at bounding box center [42, 171] width 79 height 20
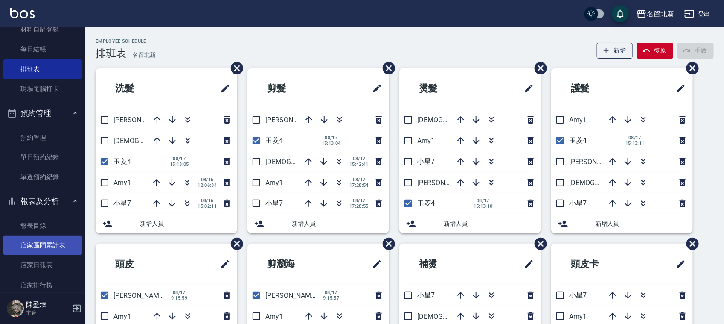
scroll to position [160, 0]
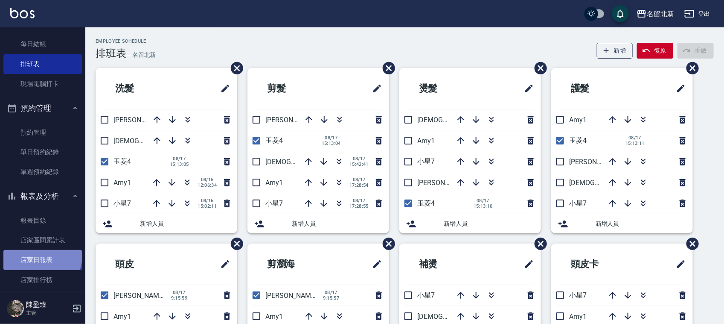
click at [41, 255] on link "店家日報表" at bounding box center [42, 260] width 79 height 20
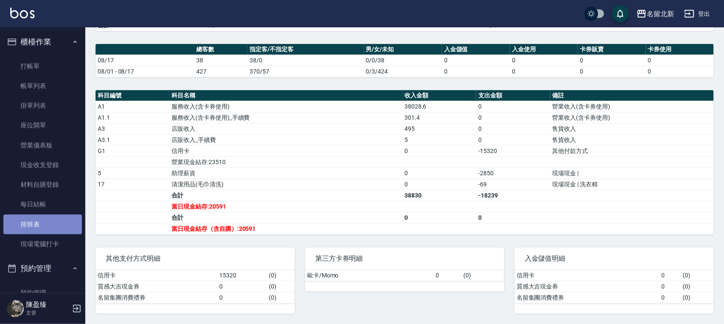
click at [43, 221] on link "排班表" at bounding box center [42, 224] width 79 height 20
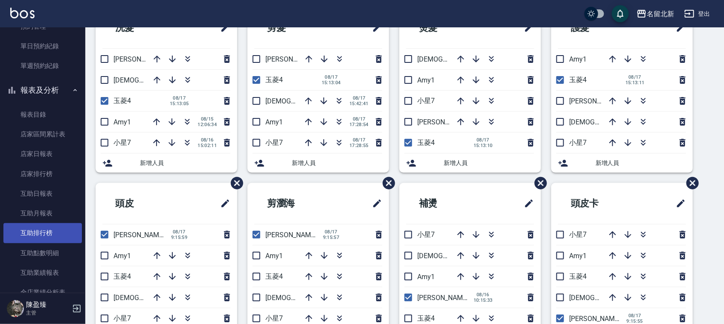
scroll to position [267, 0]
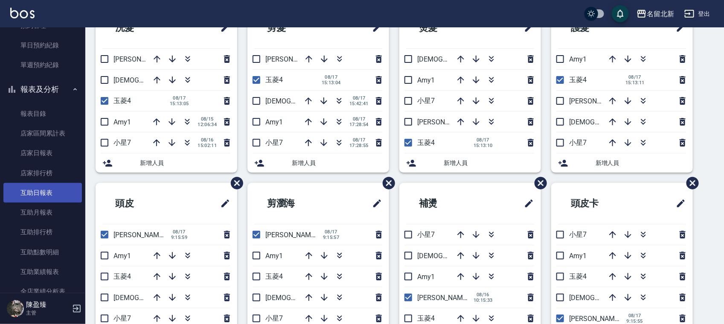
click at [40, 185] on link "互助日報表" at bounding box center [42, 193] width 79 height 20
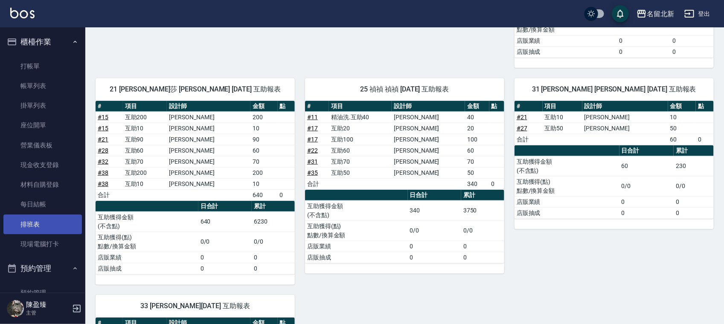
click at [32, 225] on link "排班表" at bounding box center [42, 224] width 79 height 20
